Goal: Transaction & Acquisition: Obtain resource

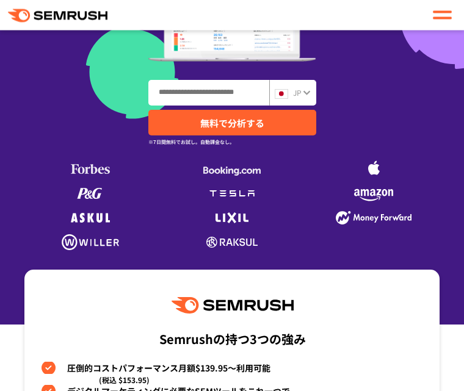
scroll to position [286, 0]
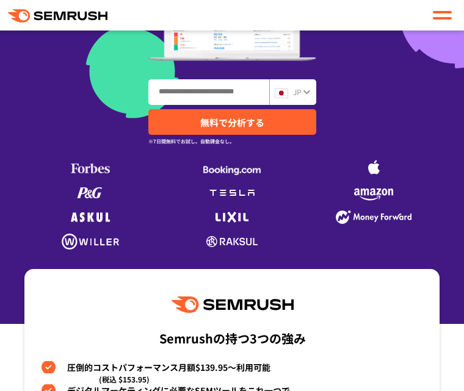
click at [374, 201] on img at bounding box center [373, 193] width 39 height 18
click at [380, 200] on img at bounding box center [373, 193] width 39 height 18
click at [416, 203] on li at bounding box center [374, 226] width 142 height 49
click at [425, 211] on li at bounding box center [374, 226] width 142 height 49
click at [426, 212] on li at bounding box center [374, 226] width 142 height 49
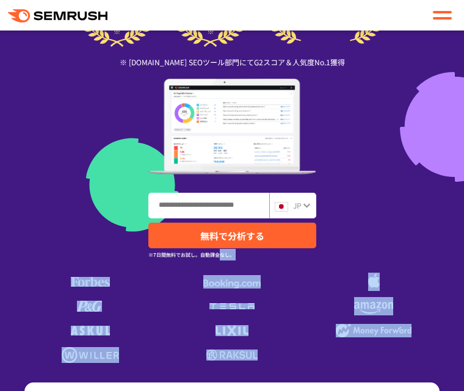
scroll to position [172, 0]
copy div "なし。"
click at [220, 123] on img at bounding box center [232, 127] width 168 height 96
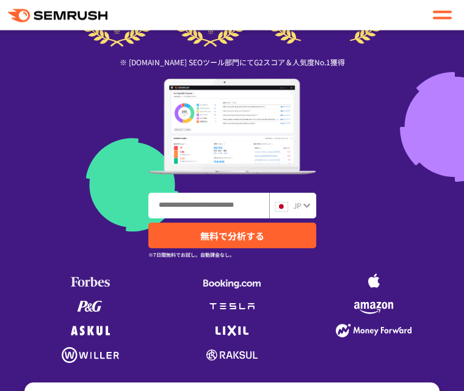
click at [216, 126] on img at bounding box center [232, 127] width 168 height 96
click at [213, 132] on img at bounding box center [232, 127] width 168 height 96
click at [203, 142] on img at bounding box center [232, 127] width 168 height 96
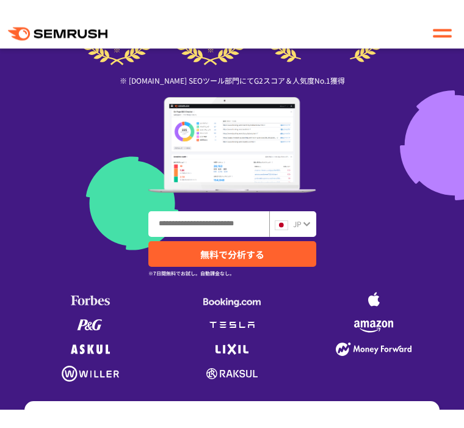
scroll to position [172, 0]
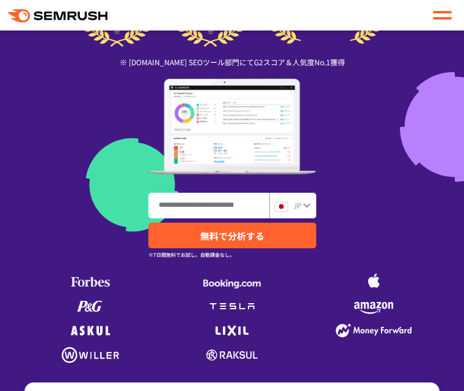
click at [239, 325] on img at bounding box center [232, 330] width 33 height 11
click at [237, 324] on div at bounding box center [232, 331] width 43 height 18
click at [237, 336] on div at bounding box center [232, 331] width 43 height 18
click at [233, 335] on img at bounding box center [232, 330] width 33 height 11
click at [233, 336] on div at bounding box center [232, 331] width 43 height 18
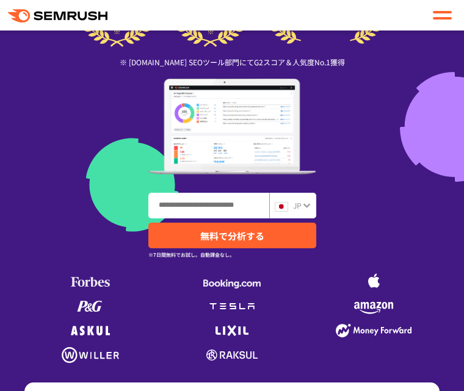
click at [233, 335] on img at bounding box center [232, 330] width 33 height 11
click at [233, 334] on img at bounding box center [232, 330] width 33 height 11
click at [239, 332] on img at bounding box center [232, 330] width 33 height 11
click at [251, 331] on div at bounding box center [232, 331] width 43 height 18
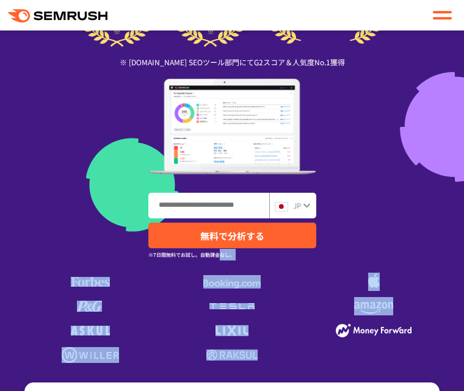
click at [256, 237] on span "無料で分析する" at bounding box center [232, 236] width 64 height 13
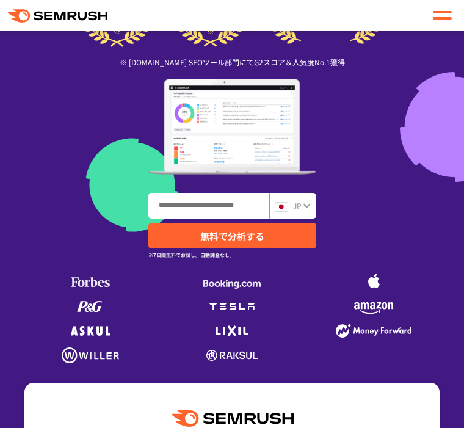
scroll to position [190, 0]
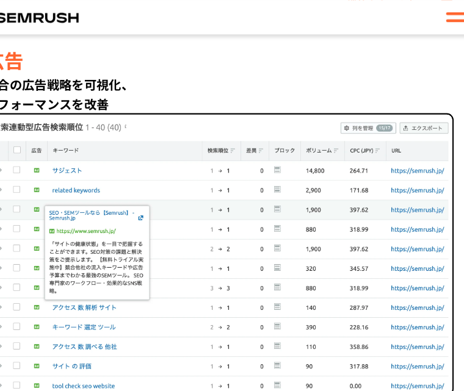
scroll to position [1300, 0]
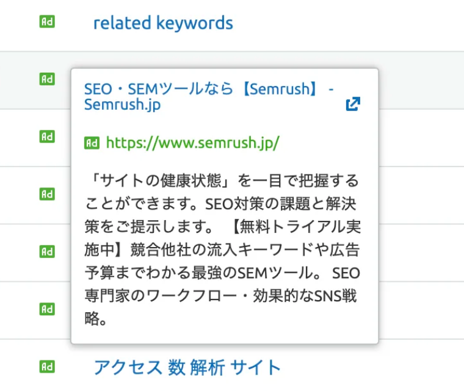
click at [117, 86] on img at bounding box center [231, 211] width 415 height 250
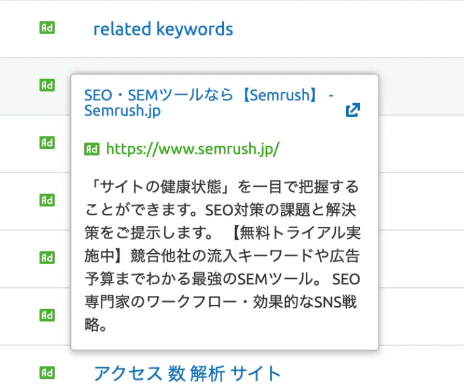
click at [119, 122] on img at bounding box center [231, 211] width 415 height 250
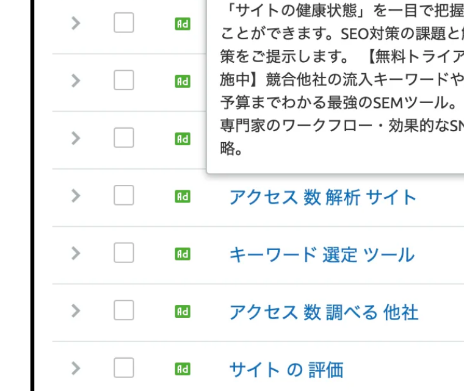
click at [114, 128] on img at bounding box center [231, 211] width 415 height 250
click at [111, 129] on img at bounding box center [231, 211] width 415 height 250
click at [110, 130] on img at bounding box center [231, 211] width 415 height 250
click at [103, 129] on img at bounding box center [231, 211] width 415 height 250
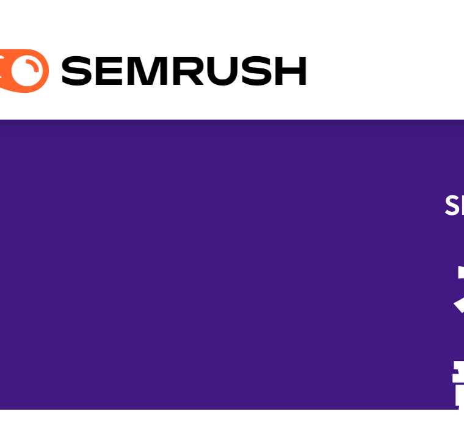
scroll to position [0, 0]
